Goal: Entertainment & Leisure: Consume media (video, audio)

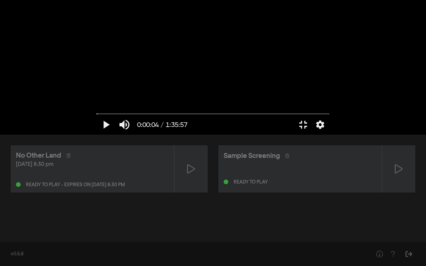
click at [225, 135] on div at bounding box center [213, 67] width 240 height 135
click at [97, 135] on button "pause" at bounding box center [106, 125] width 19 height 20
drag, startPoint x: 6, startPoint y: 246, endPoint x: 0, endPoint y: 245, distance: 6.1
click at [97, 116] on input "Seek" at bounding box center [213, 114] width 233 height 4
click at [328, 135] on button "settings" at bounding box center [320, 125] width 15 height 20
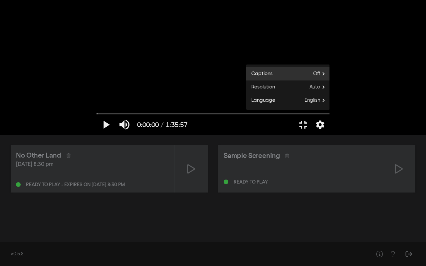
click at [330, 81] on label "Captions Off" at bounding box center [287, 73] width 83 height 13
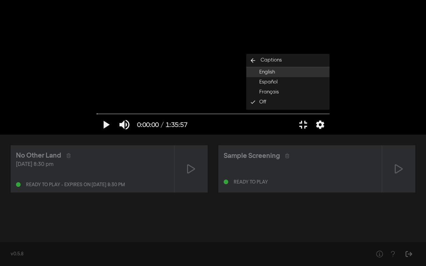
click at [330, 77] on button "English" at bounding box center [287, 72] width 83 height 10
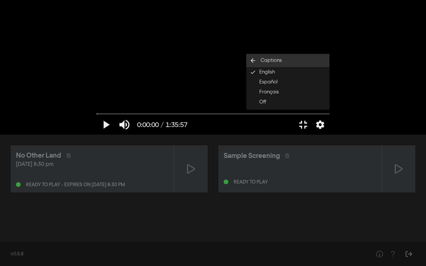
click at [260, 64] on icon "arrow_back" at bounding box center [252, 60] width 13 height 7
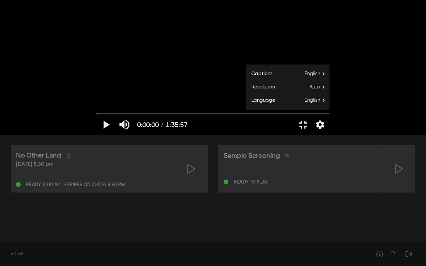
click at [315, 135] on div at bounding box center [213, 67] width 240 height 135
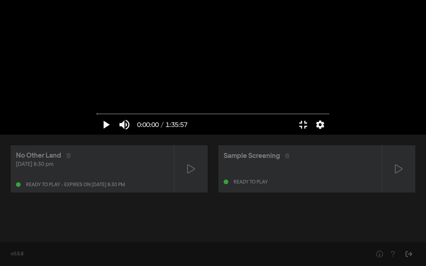
click at [97, 135] on button "play_arrow" at bounding box center [106, 125] width 19 height 20
click at [97, 116] on input "Seek" at bounding box center [213, 114] width 233 height 4
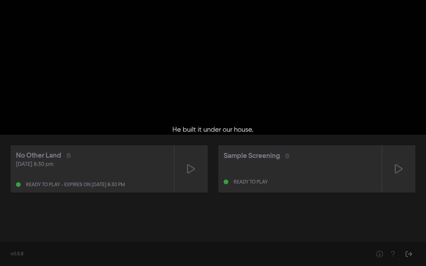
click at [97, 116] on input "Seek" at bounding box center [213, 114] width 233 height 4
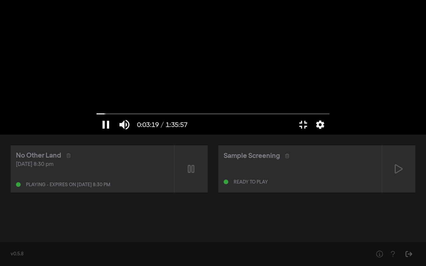
click at [97, 135] on button "pause" at bounding box center [106, 125] width 19 height 20
drag, startPoint x: 21, startPoint y: 245, endPoint x: 0, endPoint y: 244, distance: 20.7
click at [97, 116] on input "Seek" at bounding box center [213, 114] width 233 height 4
drag, startPoint x: 15, startPoint y: 244, endPoint x: 0, endPoint y: 246, distance: 15.5
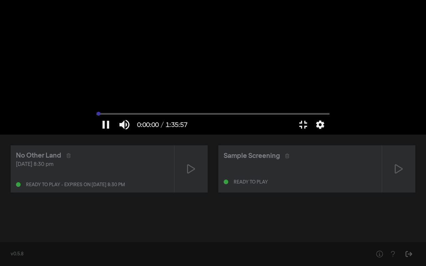
click at [97, 116] on input "Seek" at bounding box center [213, 114] width 233 height 4
click at [179, 135] on div at bounding box center [213, 67] width 240 height 135
click at [93, 135] on div at bounding box center [213, 67] width 240 height 135
drag, startPoint x: 6, startPoint y: 245, endPoint x: 0, endPoint y: 243, distance: 6.2
click at [97, 116] on input "Seek" at bounding box center [213, 114] width 233 height 4
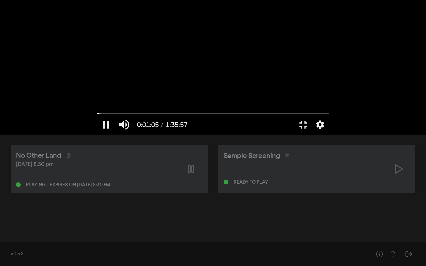
type input "65.451732"
